Goal: Information Seeking & Learning: Learn about a topic

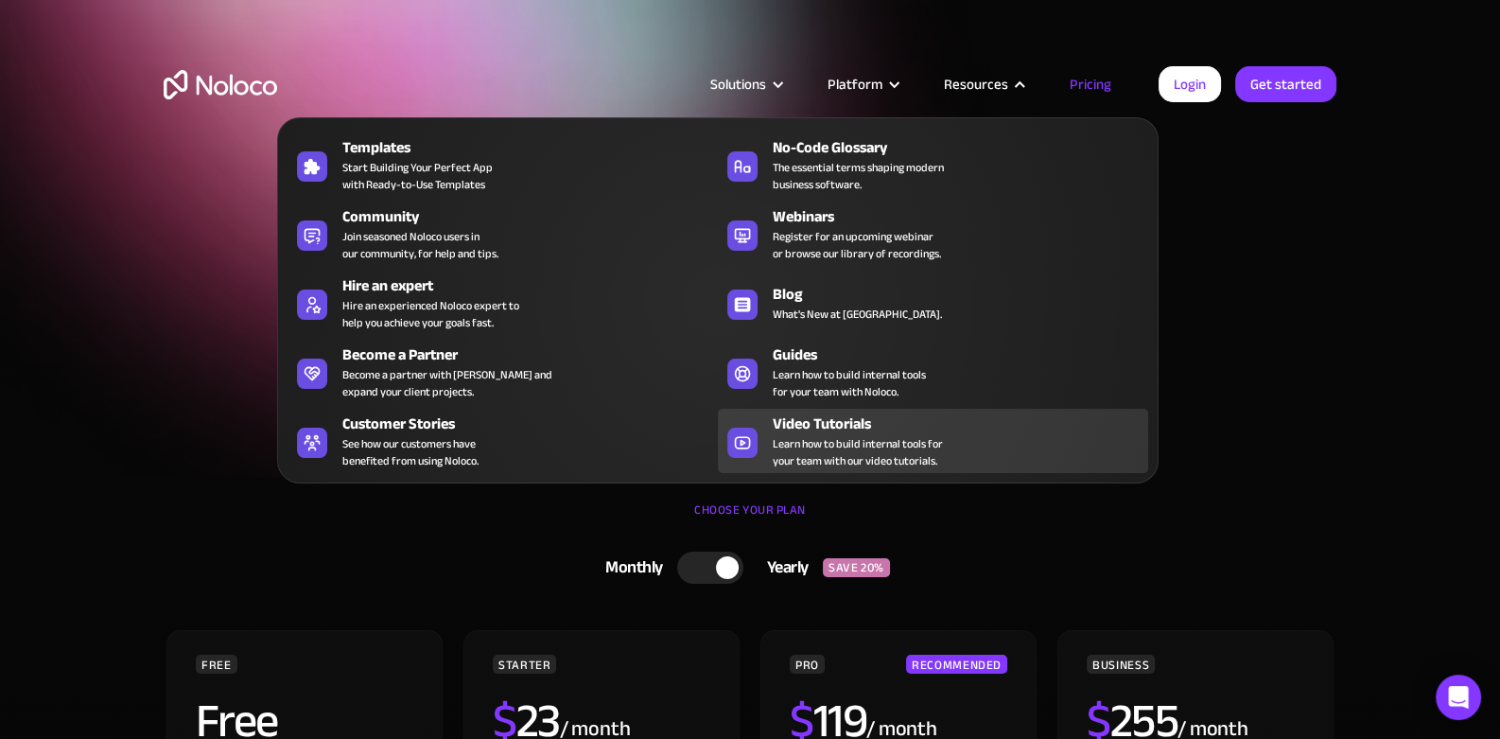
click at [800, 431] on div "Video Tutorials" at bounding box center [965, 423] width 384 height 23
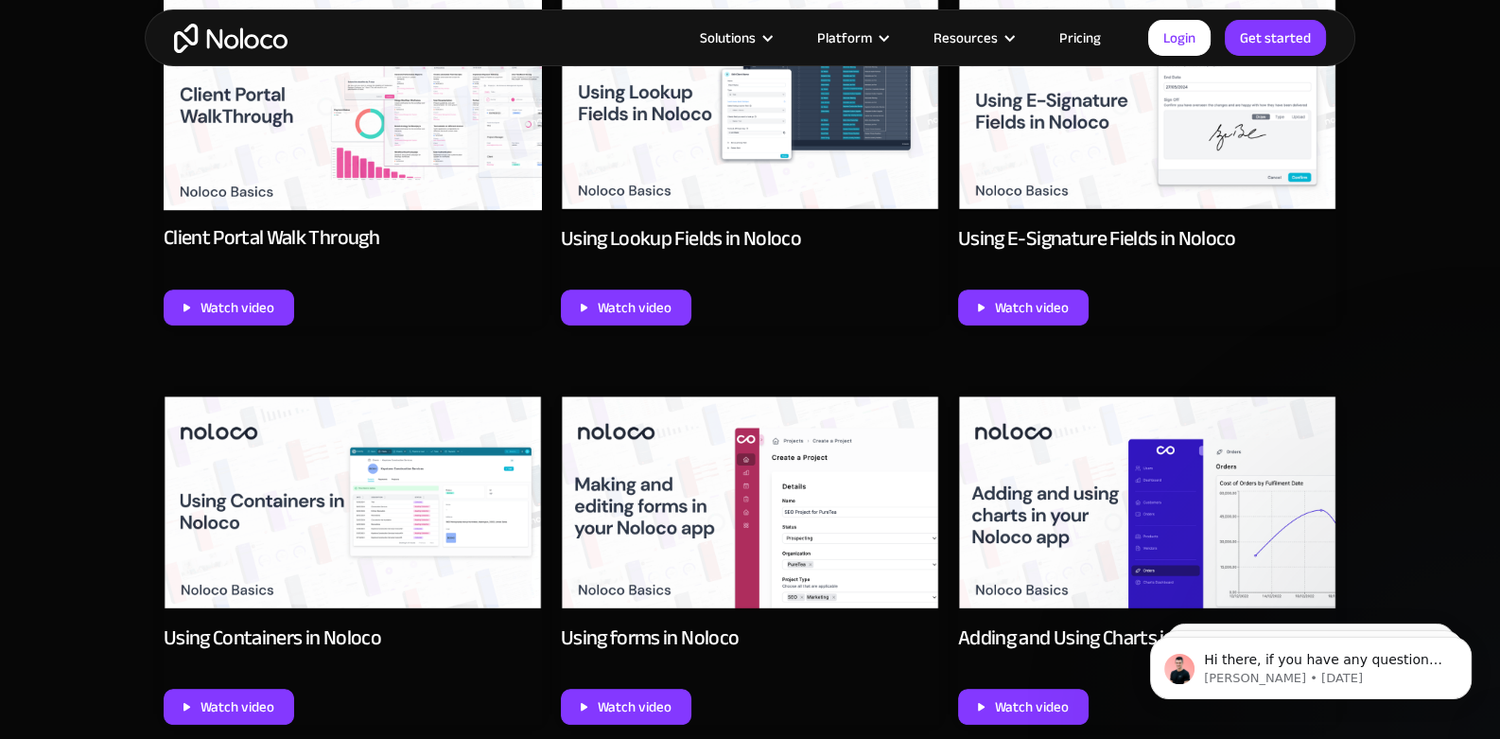
scroll to position [1510, 0]
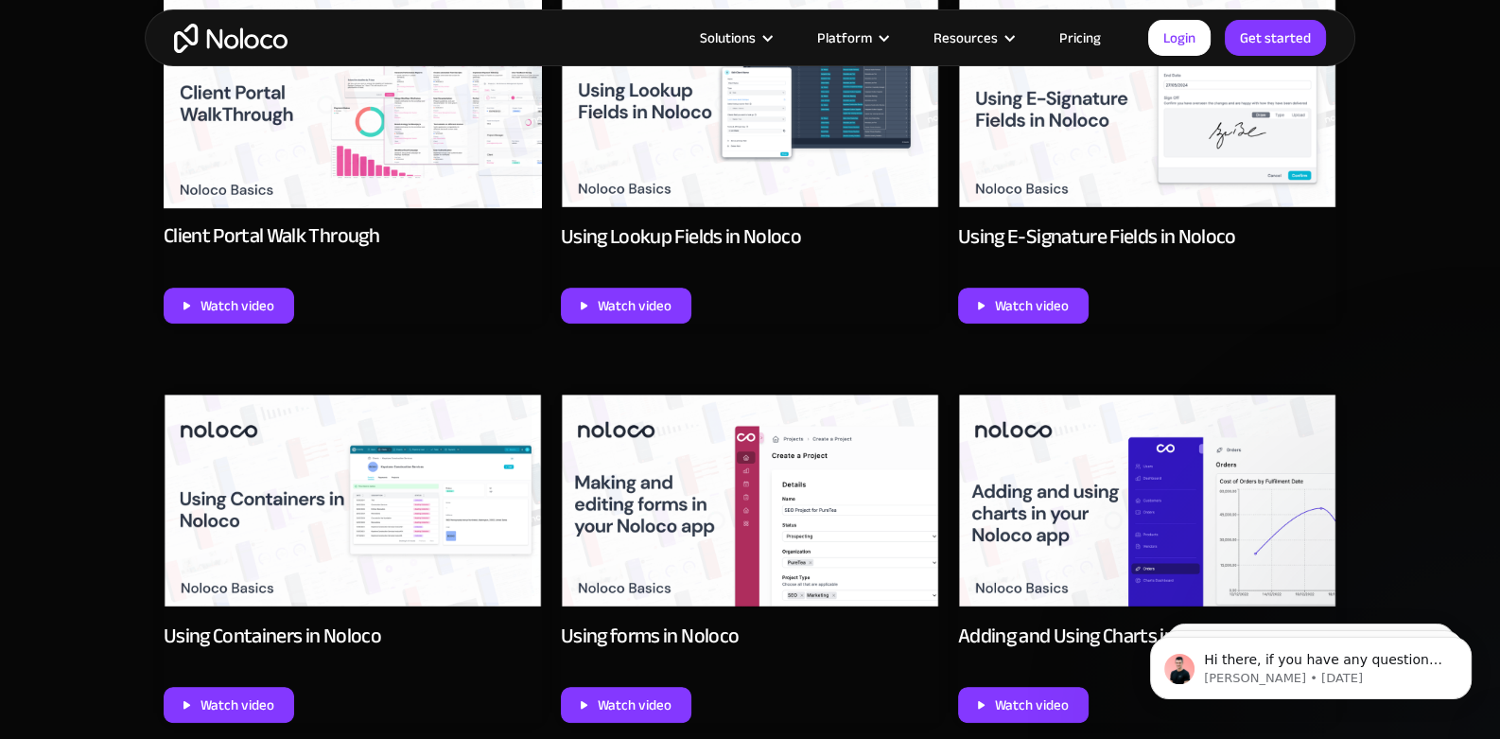
click at [421, 487] on img at bounding box center [353, 501] width 378 height 214
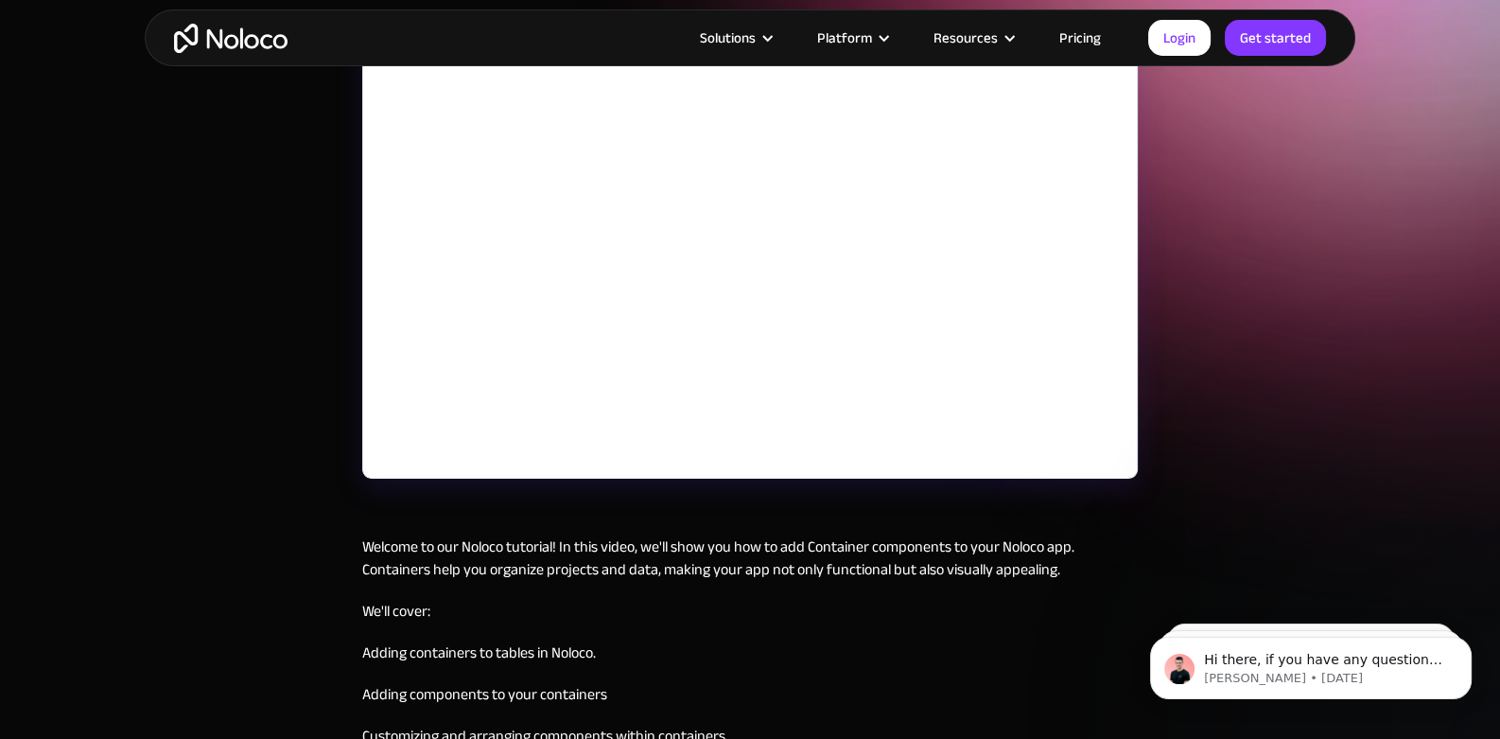
scroll to position [251, 0]
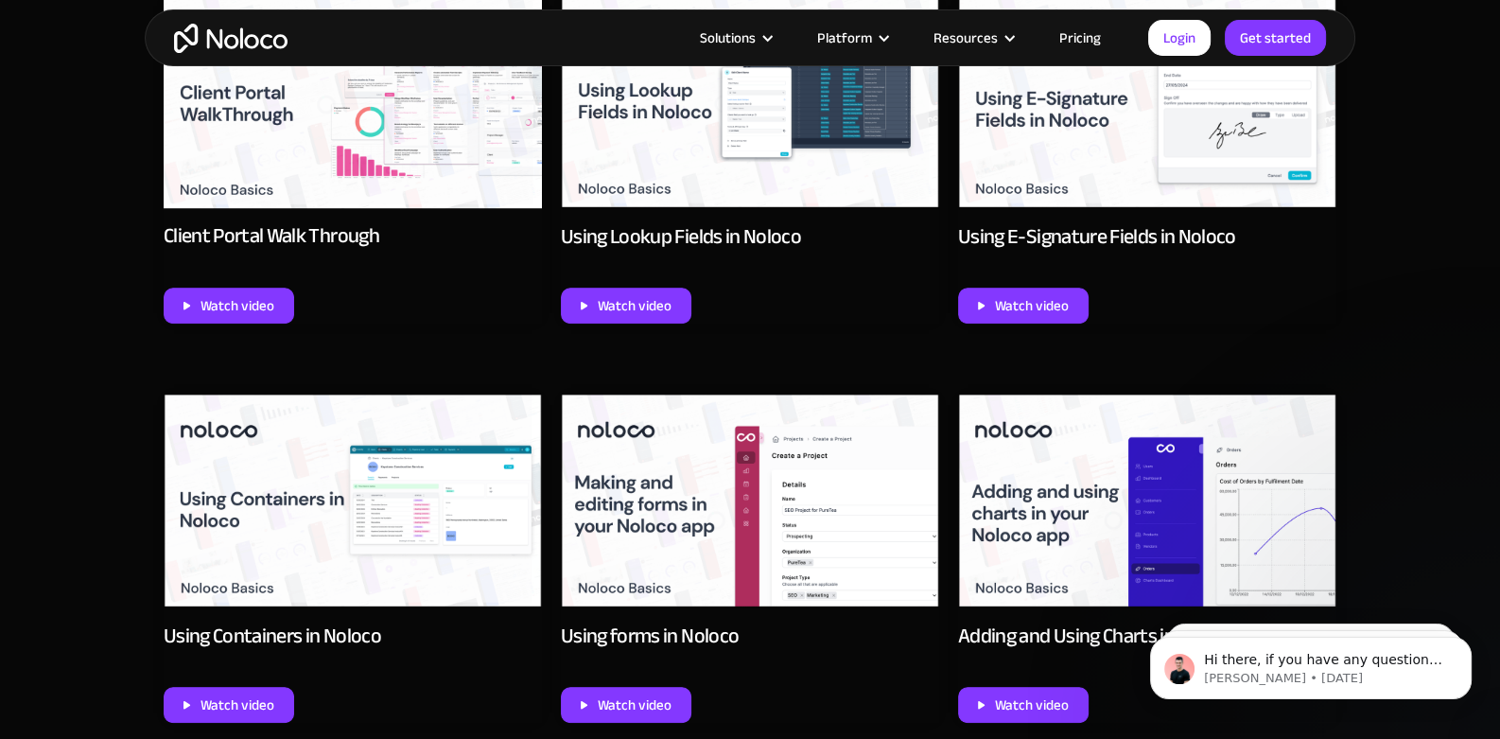
click at [1087, 505] on img at bounding box center [1147, 501] width 378 height 214
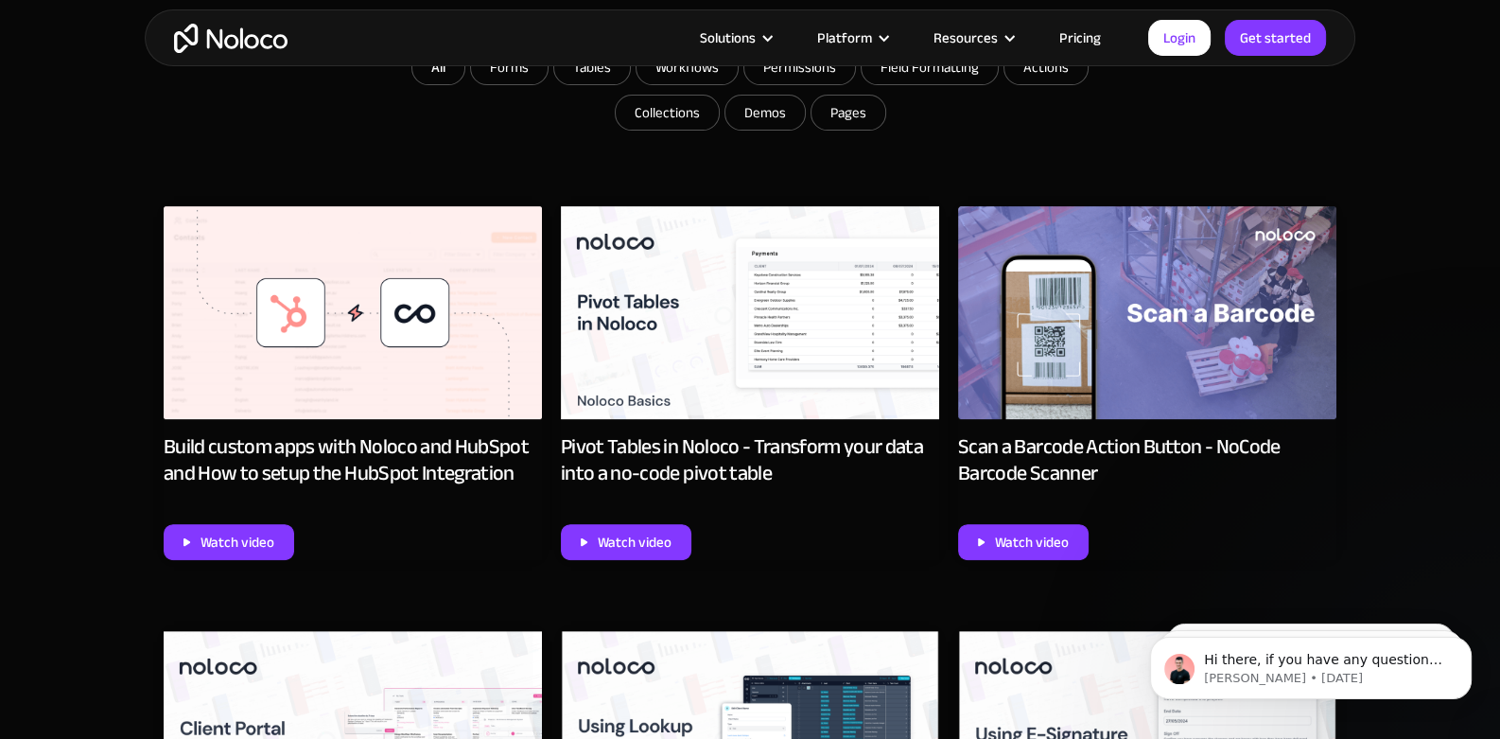
scroll to position [878, 0]
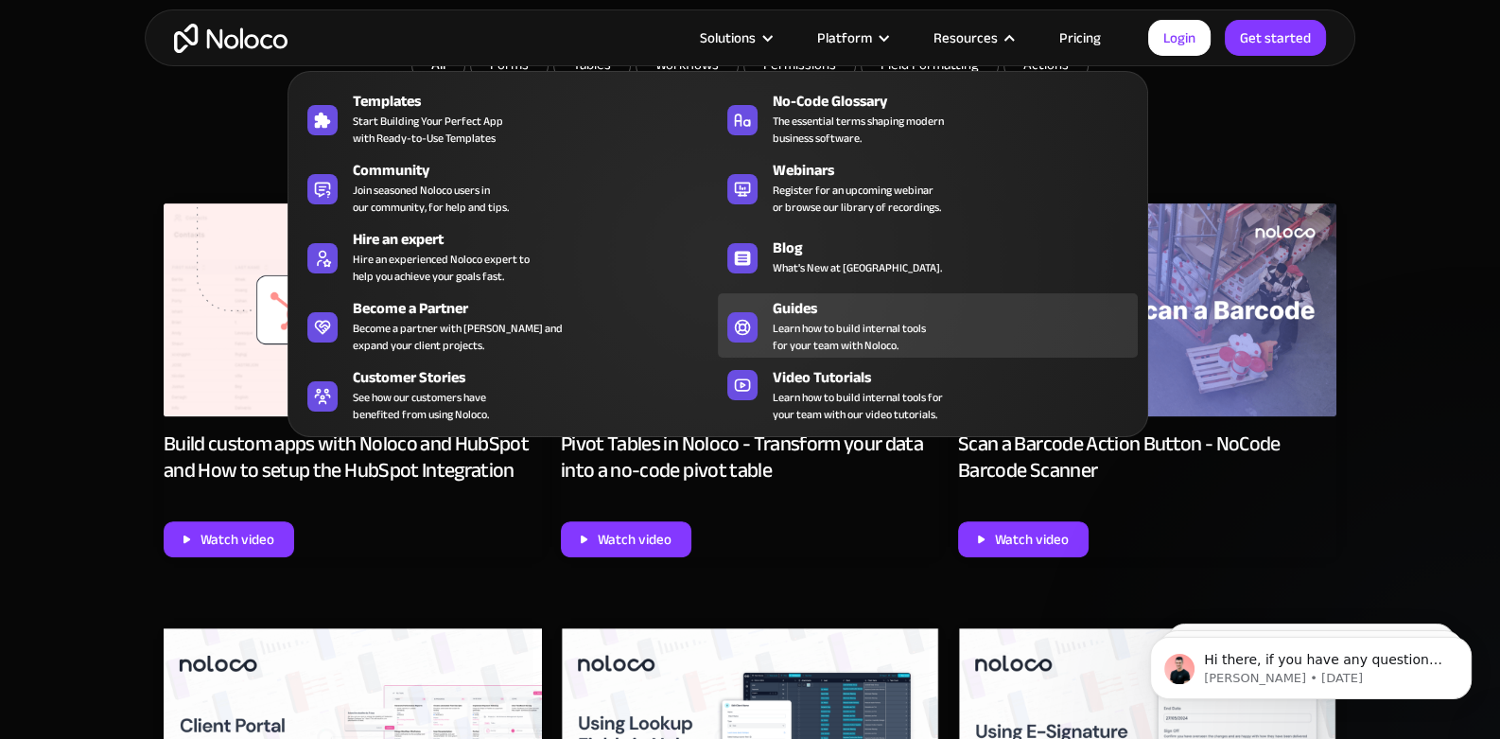
click at [821, 307] on div "Guides" at bounding box center [960, 308] width 374 height 23
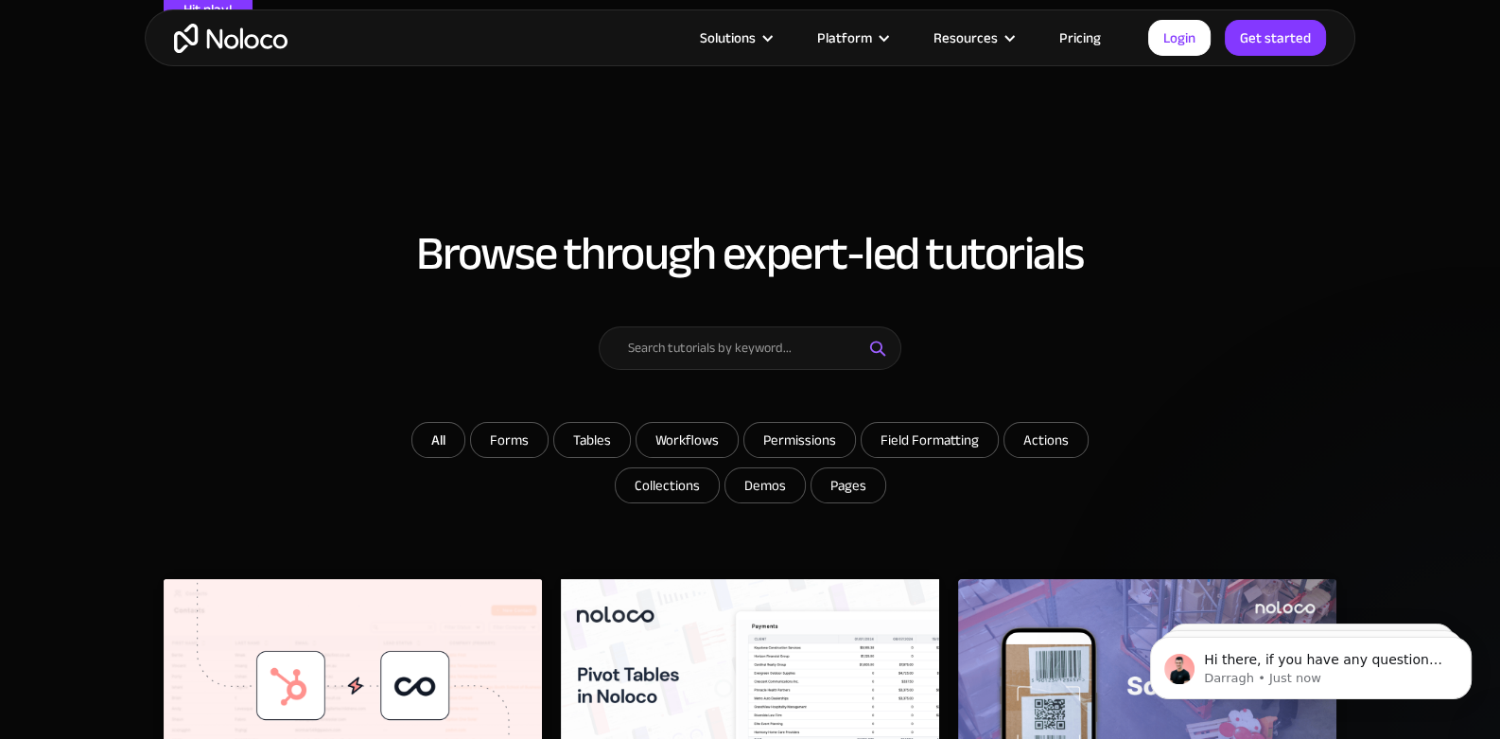
scroll to position [501, 0]
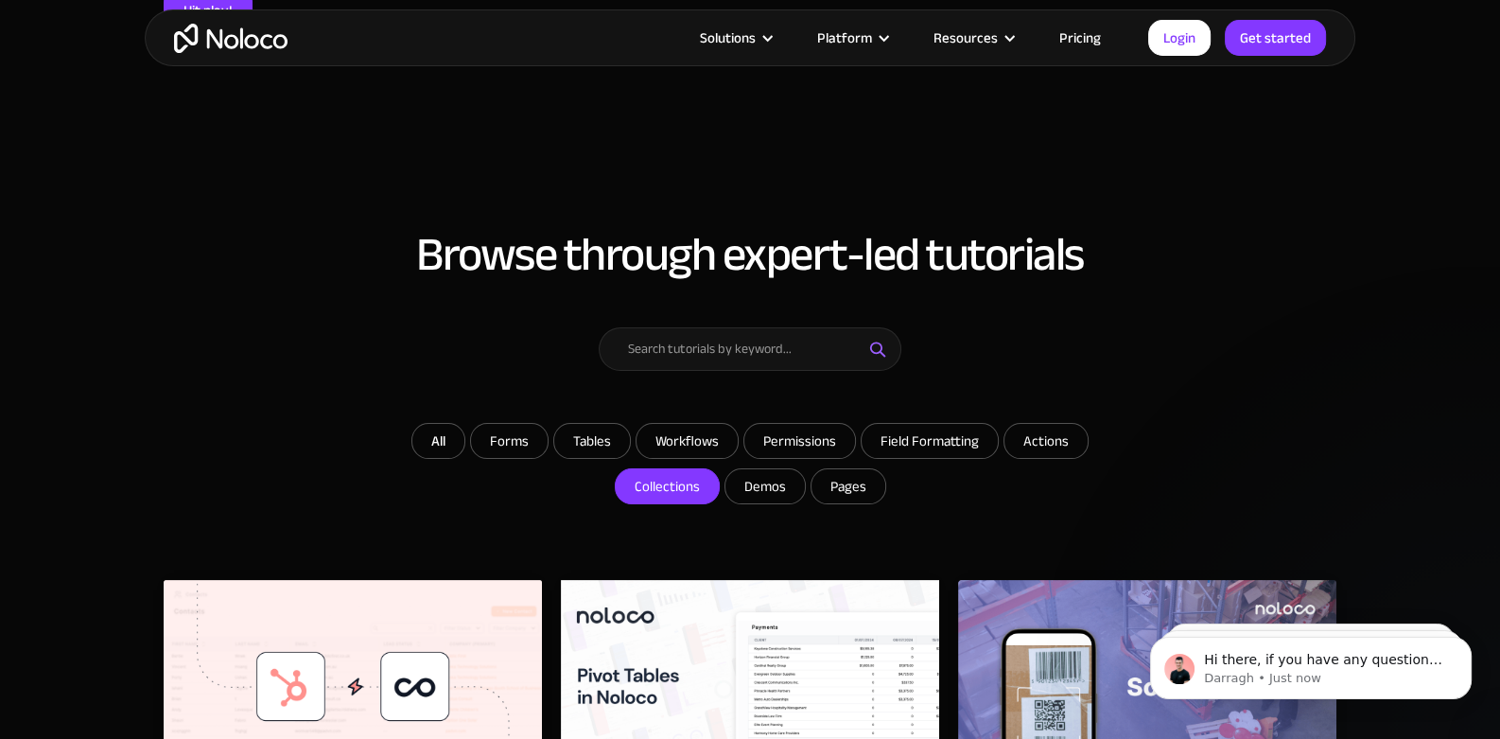
click at [548, 458] on input "Collections" at bounding box center [509, 441] width 77 height 34
checkbox input "true"
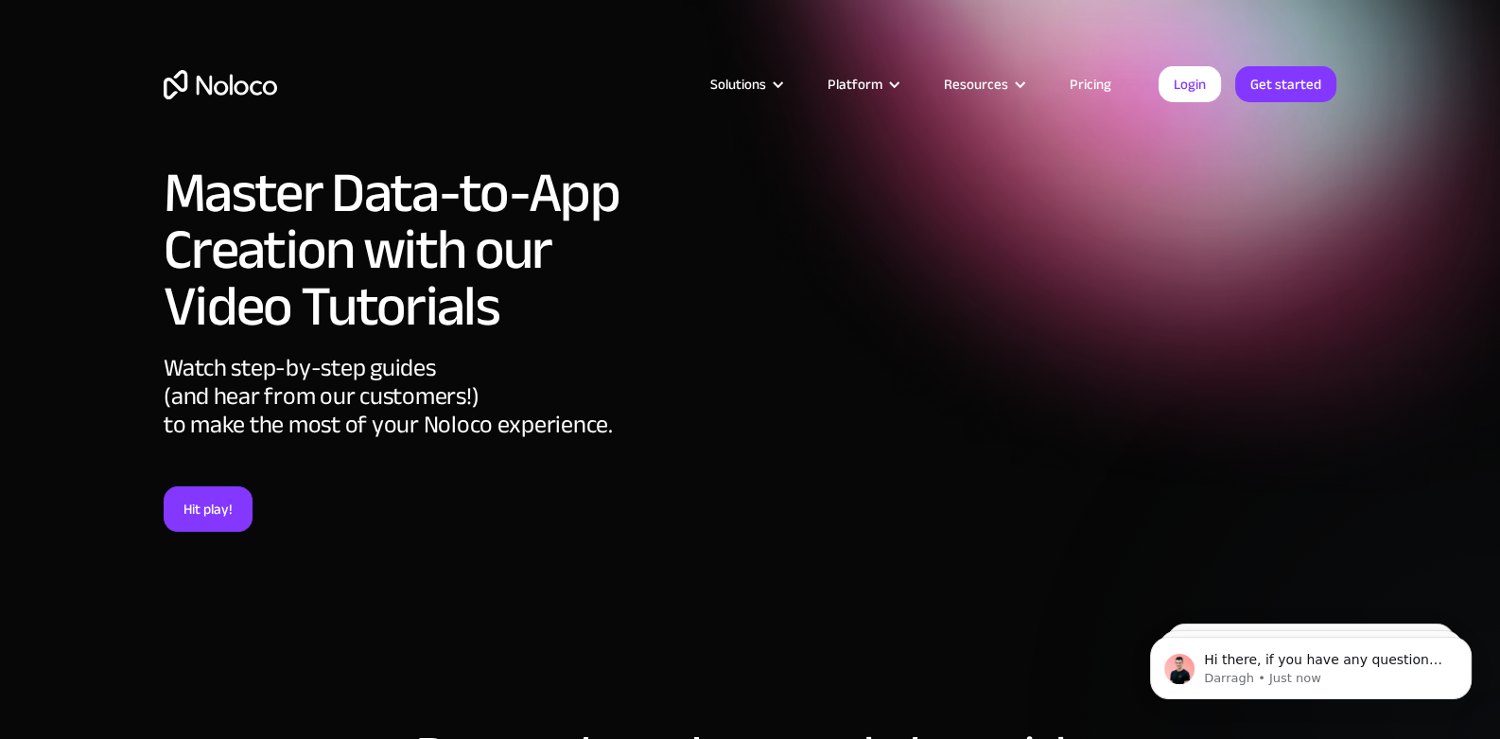
scroll to position [0, 0]
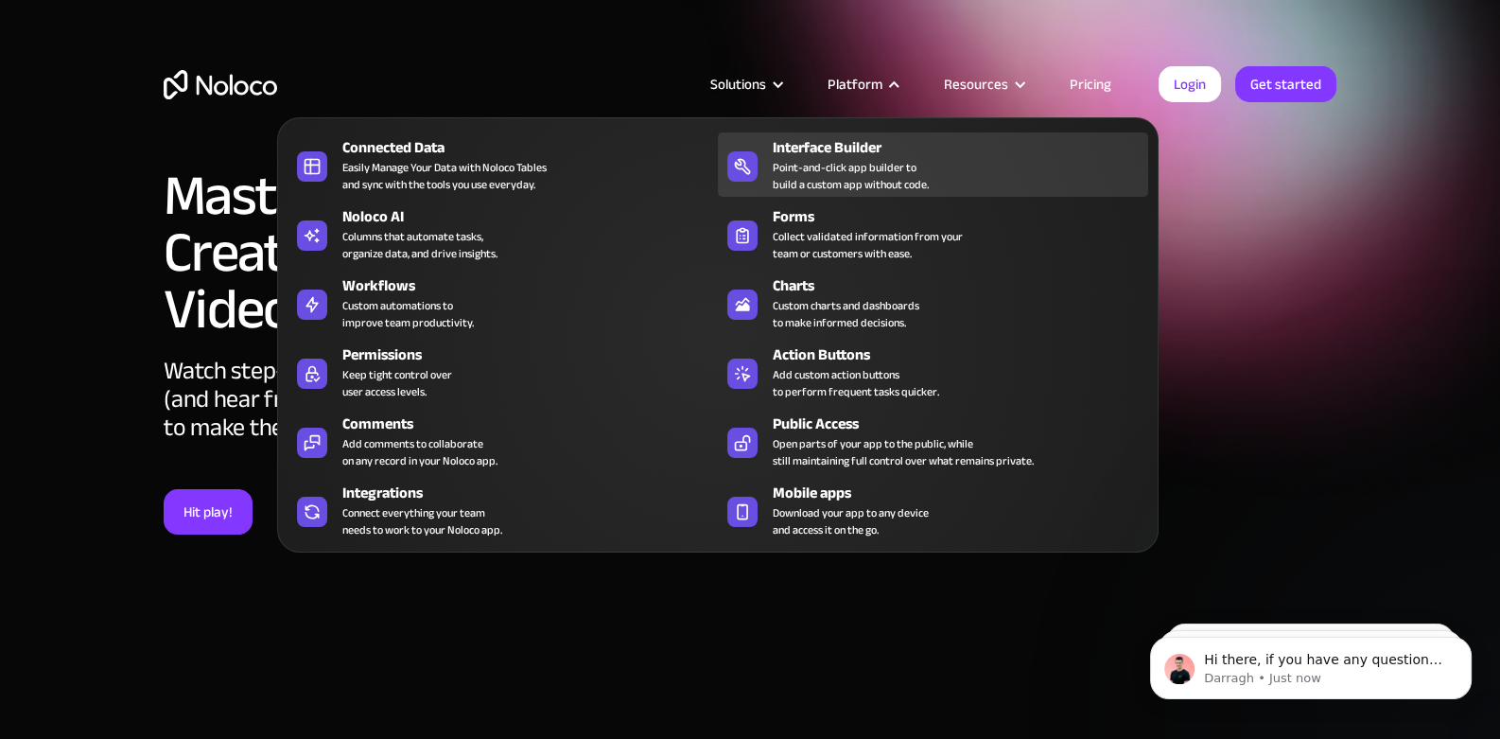
click at [867, 151] on div "Interface Builder" at bounding box center [965, 147] width 384 height 23
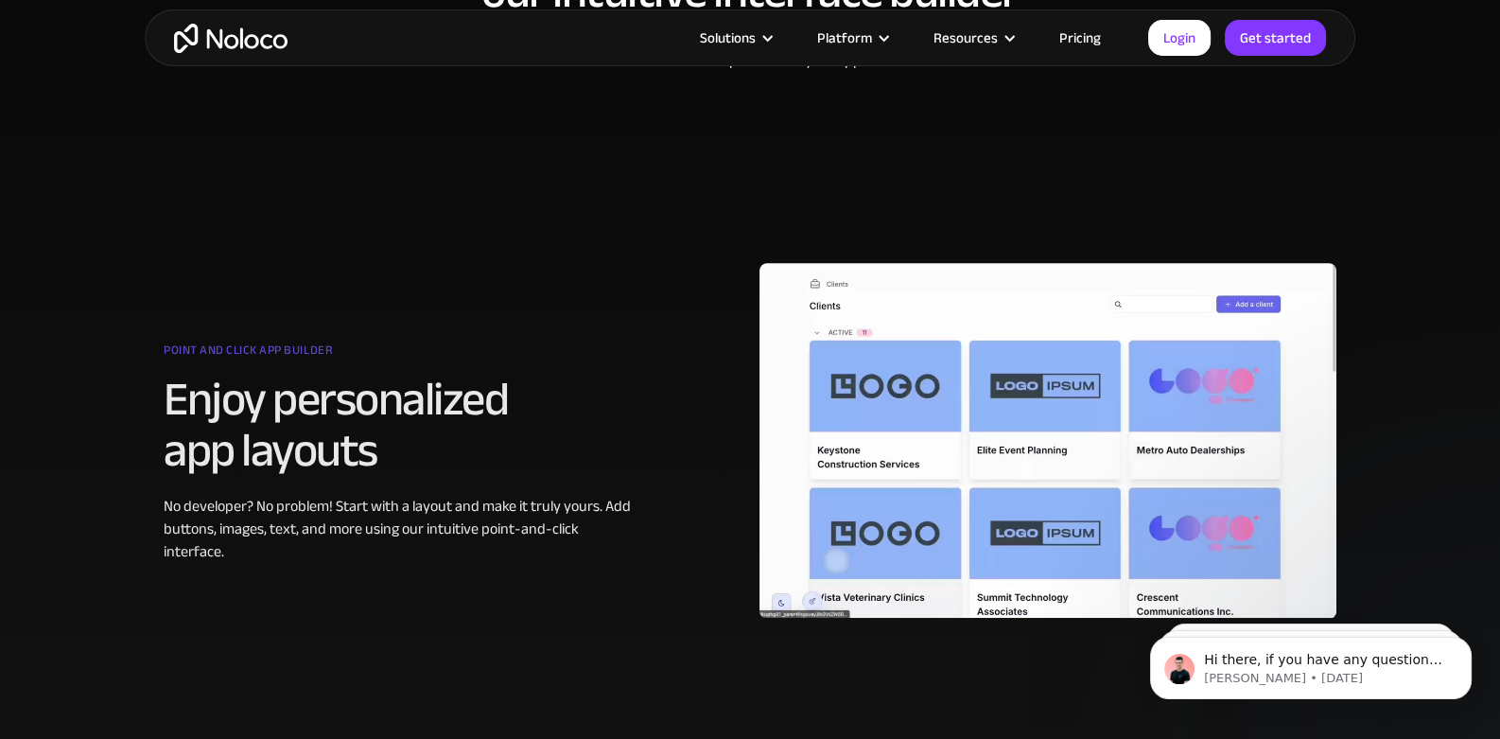
scroll to position [879, 0]
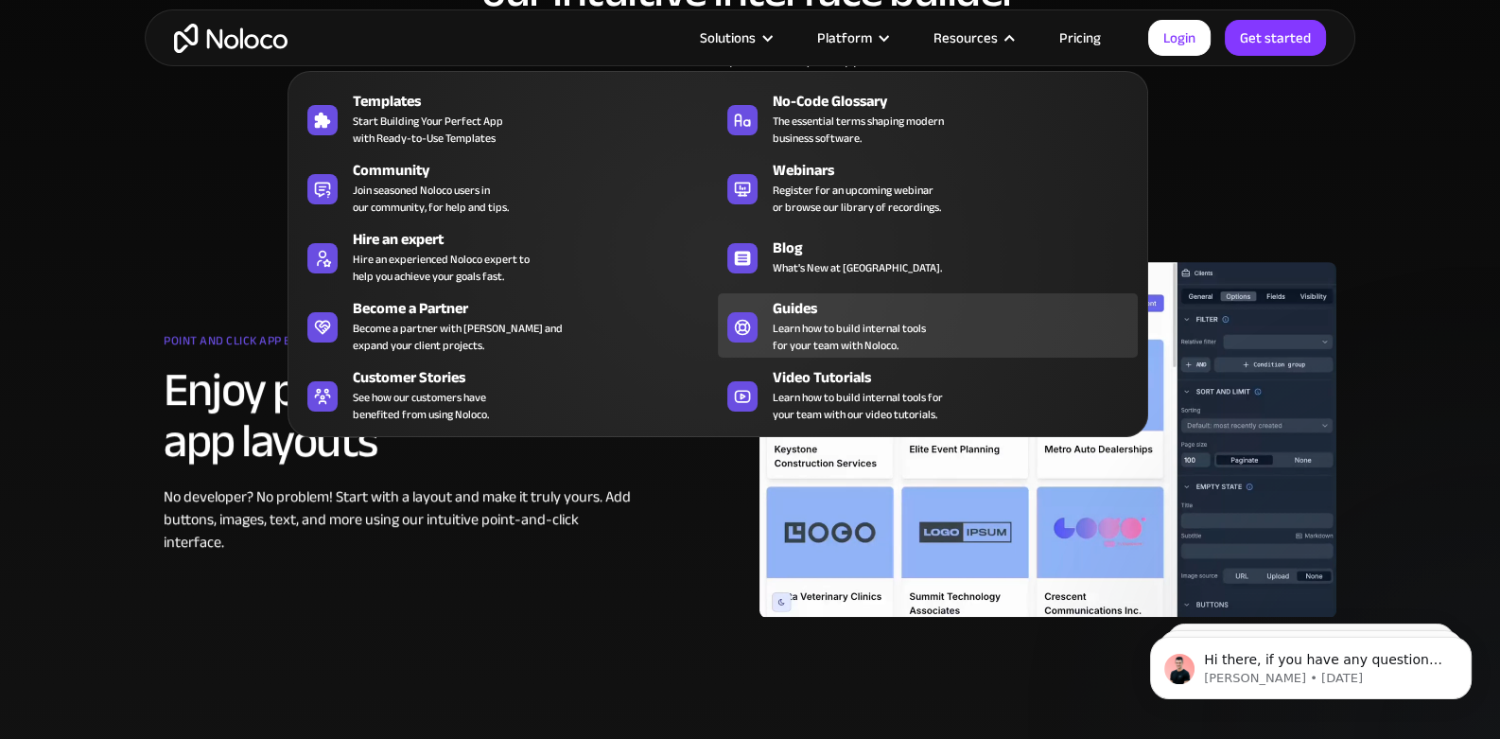
click at [818, 333] on span "Learn how to build internal tools for your team with Noloco." at bounding box center [849, 337] width 153 height 34
